Goal: Participate in discussion

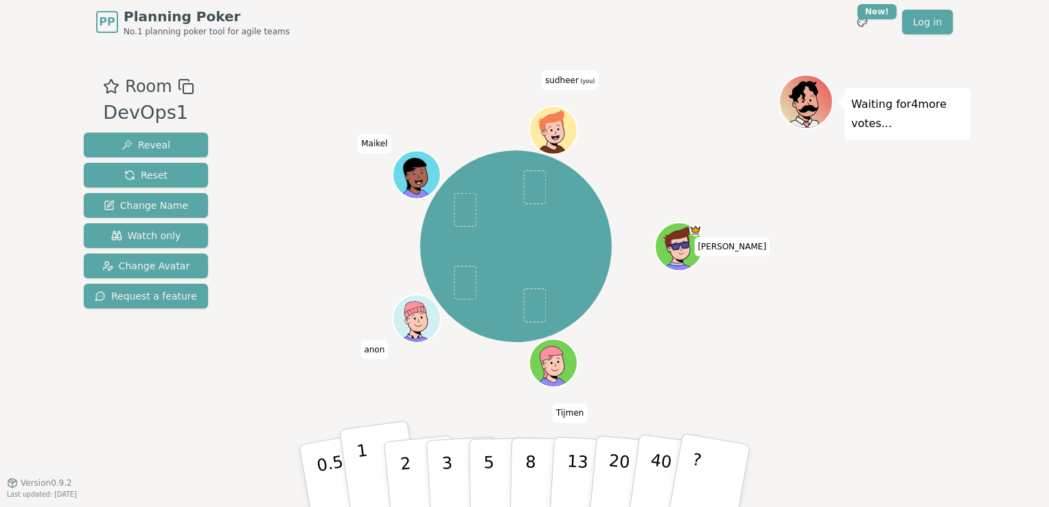
click at [363, 481] on p "1" at bounding box center [366, 477] width 21 height 75
click at [255, 413] on div "[PERSON_NAME] anon [PERSON_NAME] (you)" at bounding box center [515, 263] width 525 height 378
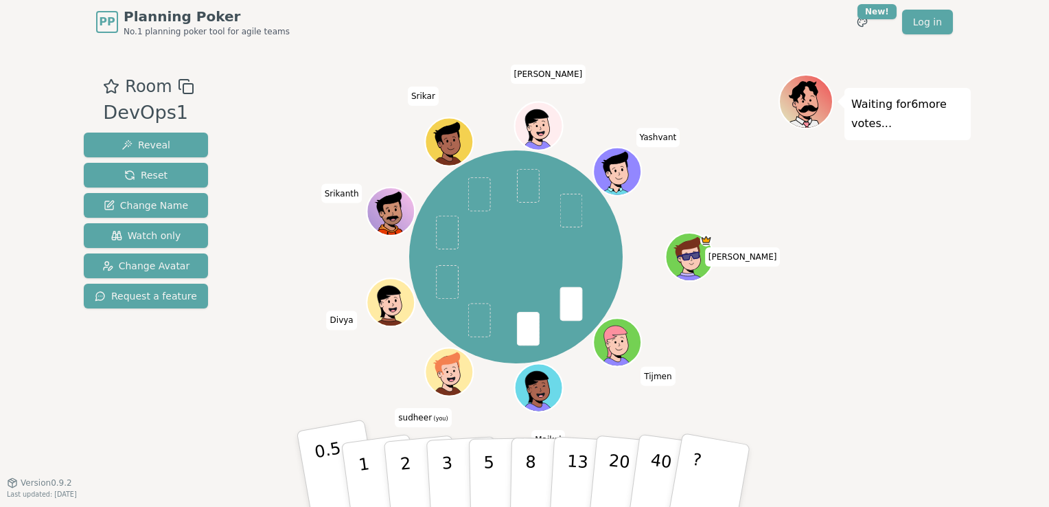
click at [339, 477] on p "0.5" at bounding box center [332, 477] width 38 height 78
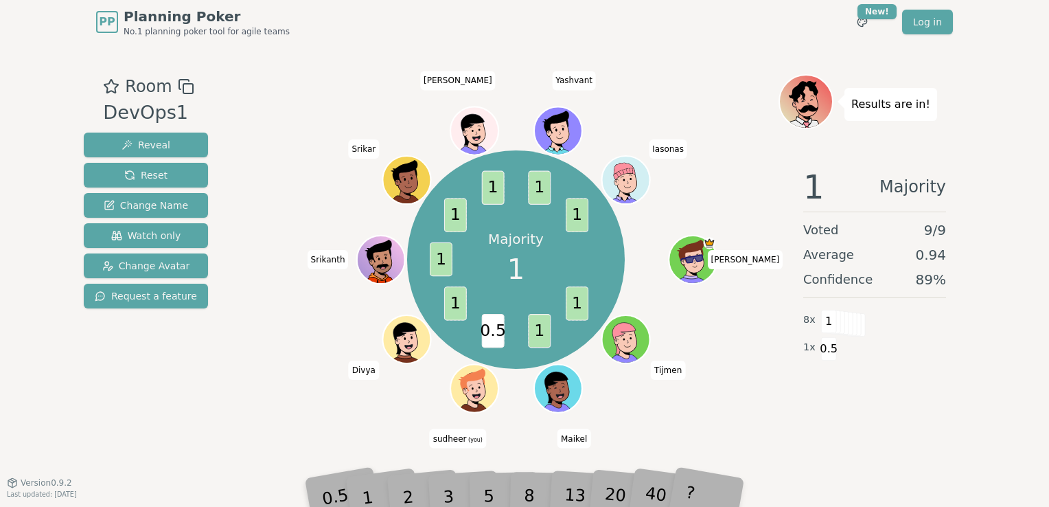
click at [371, 492] on div "1" at bounding box center [380, 475] width 47 height 53
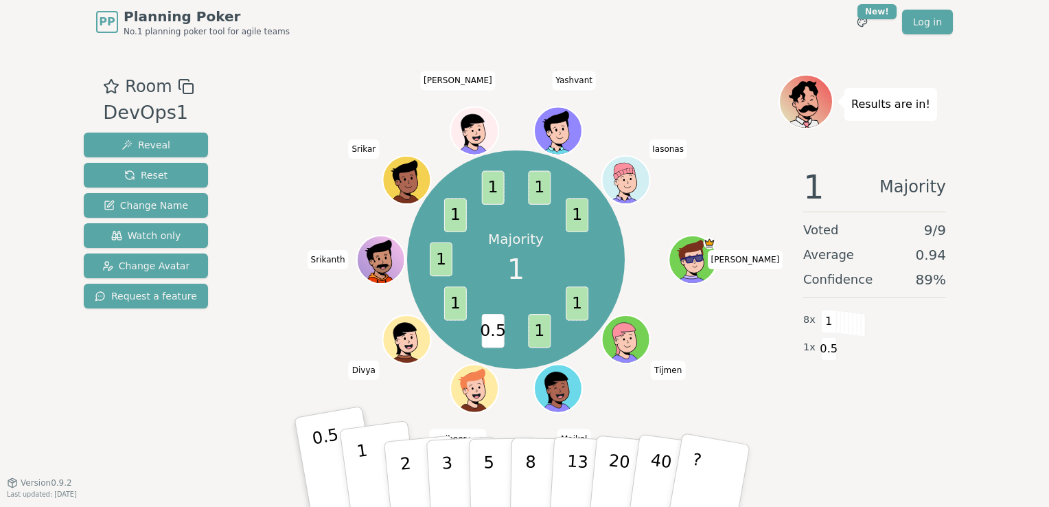
click at [370, 464] on button "1" at bounding box center [380, 475] width 82 height 111
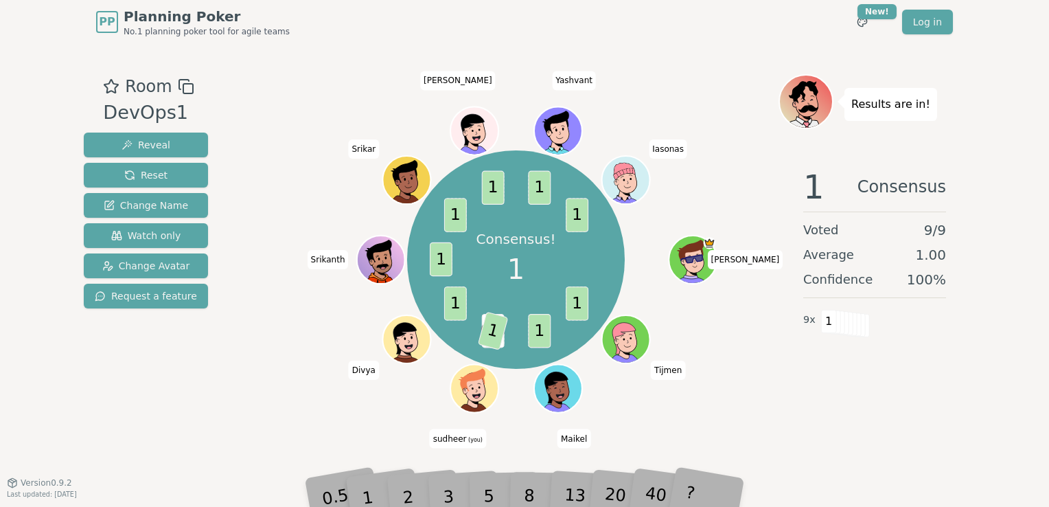
click at [940, 407] on div "1 Consensus Voted 9 / 9 Average 1.00 Confidence 100 % 9 x 1" at bounding box center [875, 294] width 192 height 275
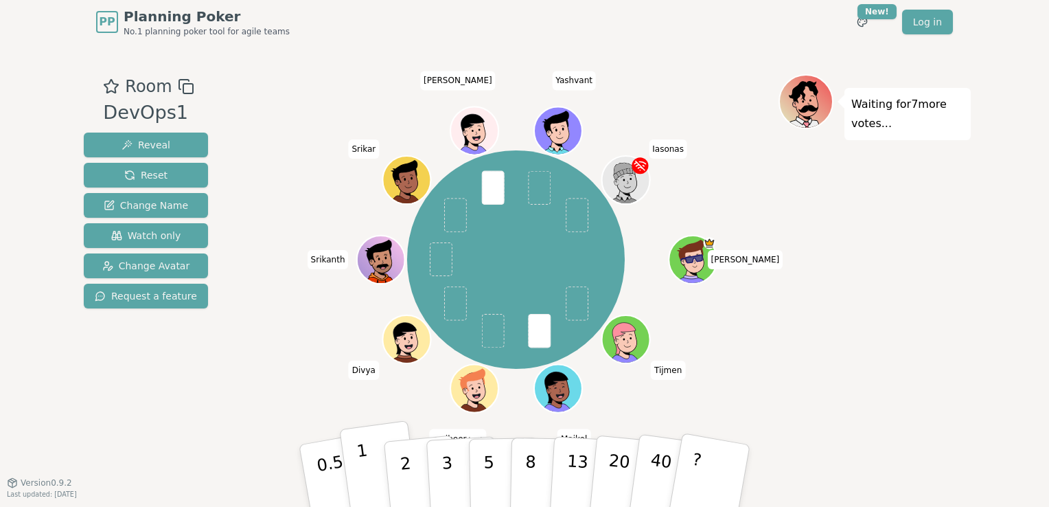
click at [380, 468] on button "1" at bounding box center [380, 475] width 82 height 111
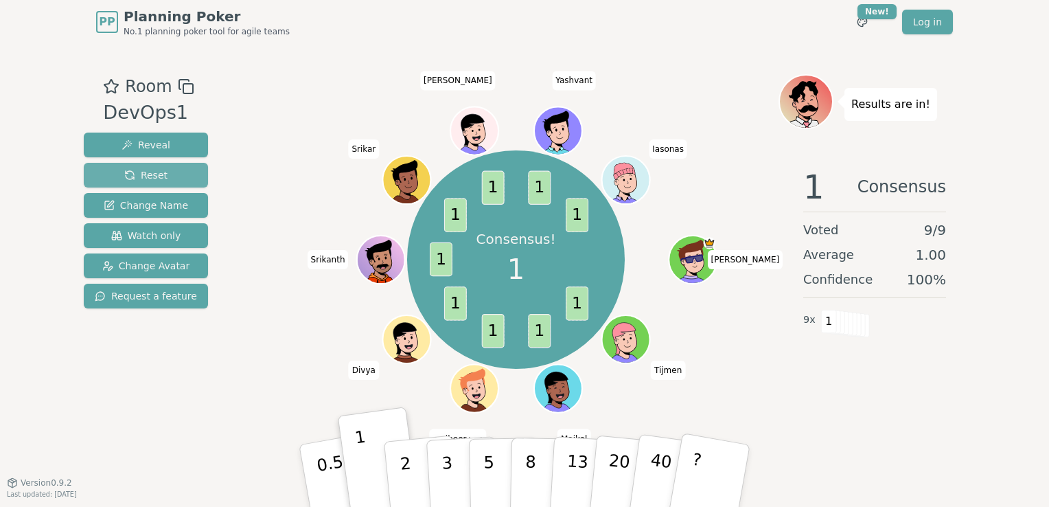
click at [120, 172] on button "Reset" at bounding box center [146, 175] width 124 height 25
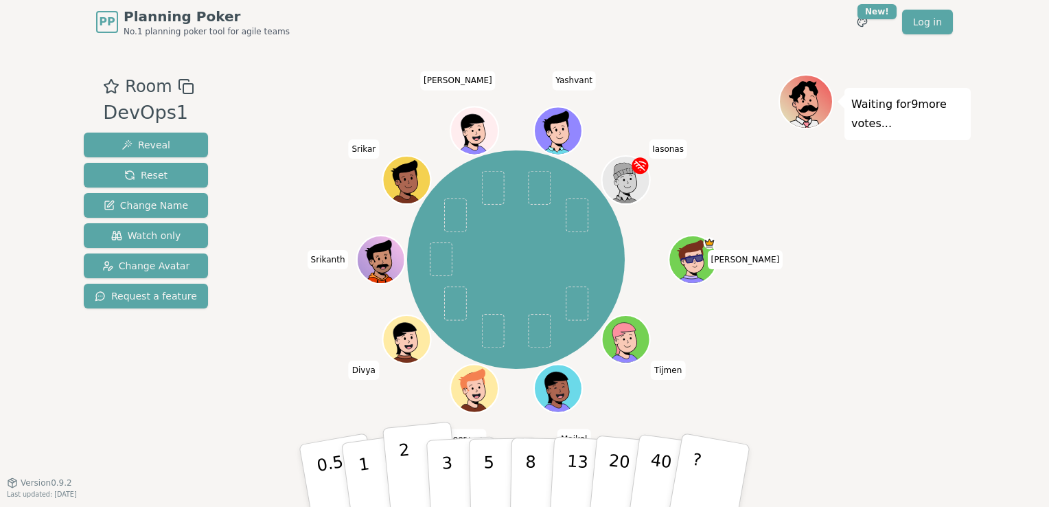
click at [404, 471] on p "2" at bounding box center [407, 477] width 18 height 75
click at [240, 360] on div "Room DevOps1 Reveal Reset Change Name Watch only Change Avatar Request a featur…" at bounding box center [524, 263] width 893 height 378
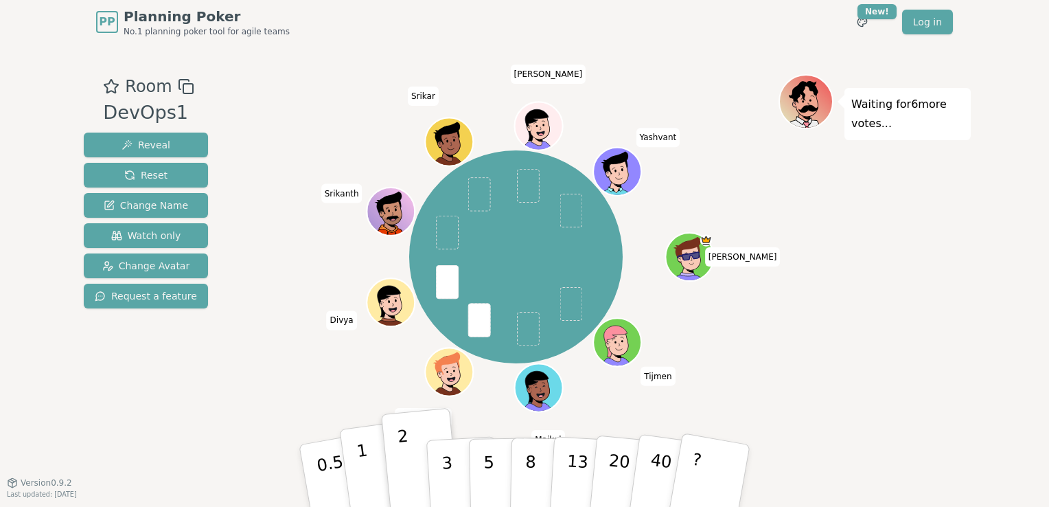
click at [366, 468] on p "1" at bounding box center [366, 477] width 21 height 75
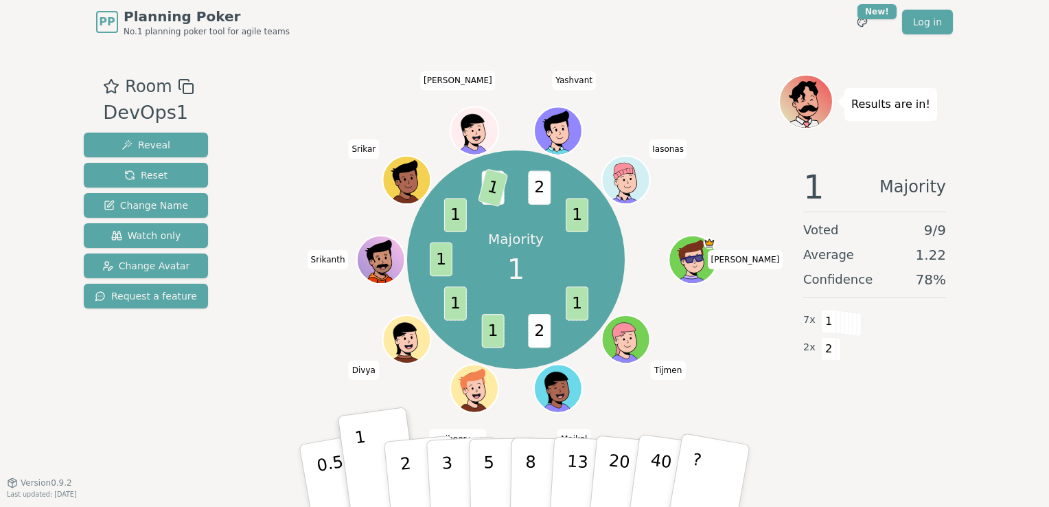
click at [990, 49] on div "PP Planning Poker No.1 planning poker tool for agile teams Toggle theme New! Lo…" at bounding box center [524, 253] width 1049 height 507
